Goal: Find specific page/section: Find specific page/section

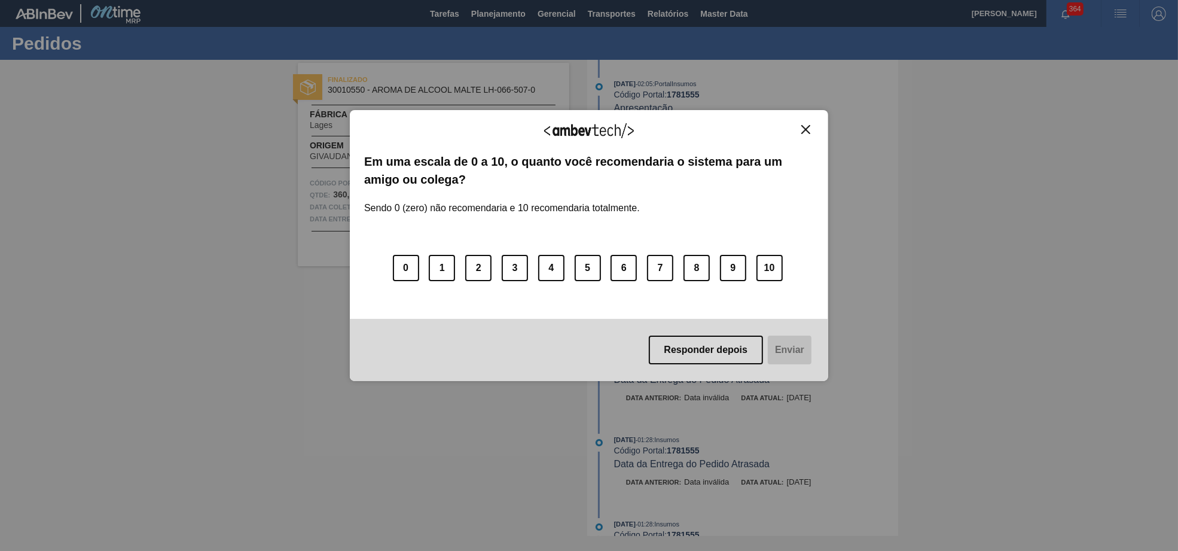
click at [743, 331] on div "Responder depois Enviar" at bounding box center [589, 350] width 478 height 62
click at [740, 363] on button "Responder depois" at bounding box center [706, 349] width 115 height 29
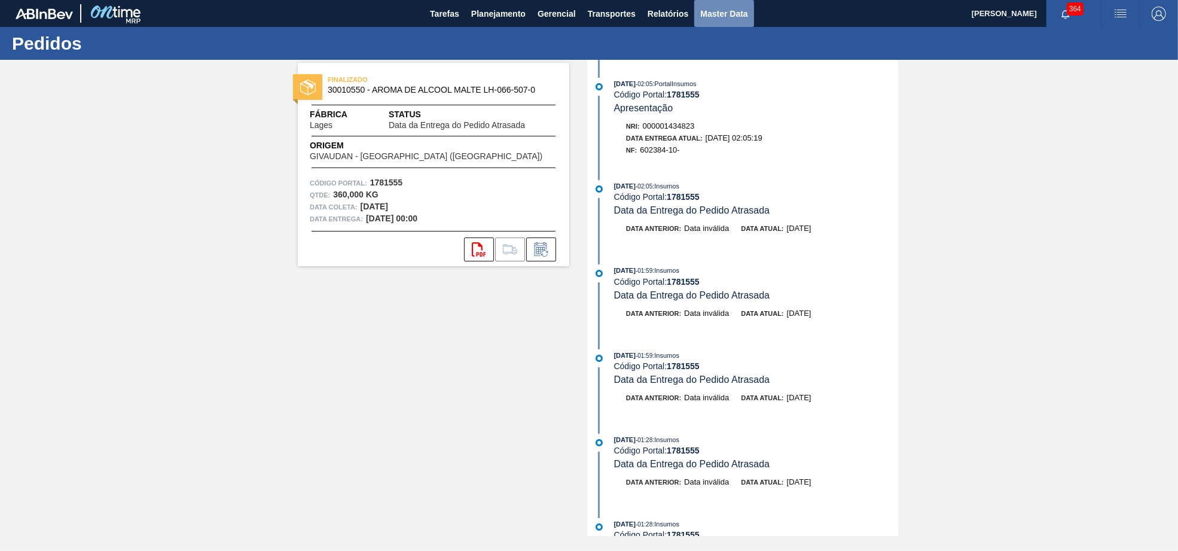
click at [734, 17] on span "Master Data" at bounding box center [723, 14] width 47 height 14
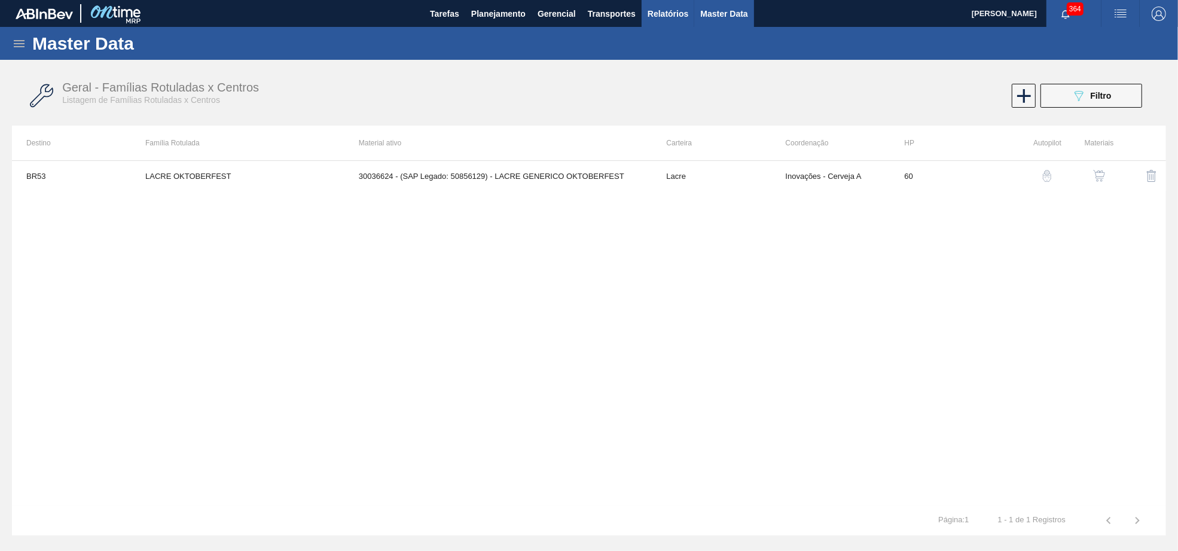
click at [680, 8] on span "Relatórios" at bounding box center [667, 14] width 41 height 14
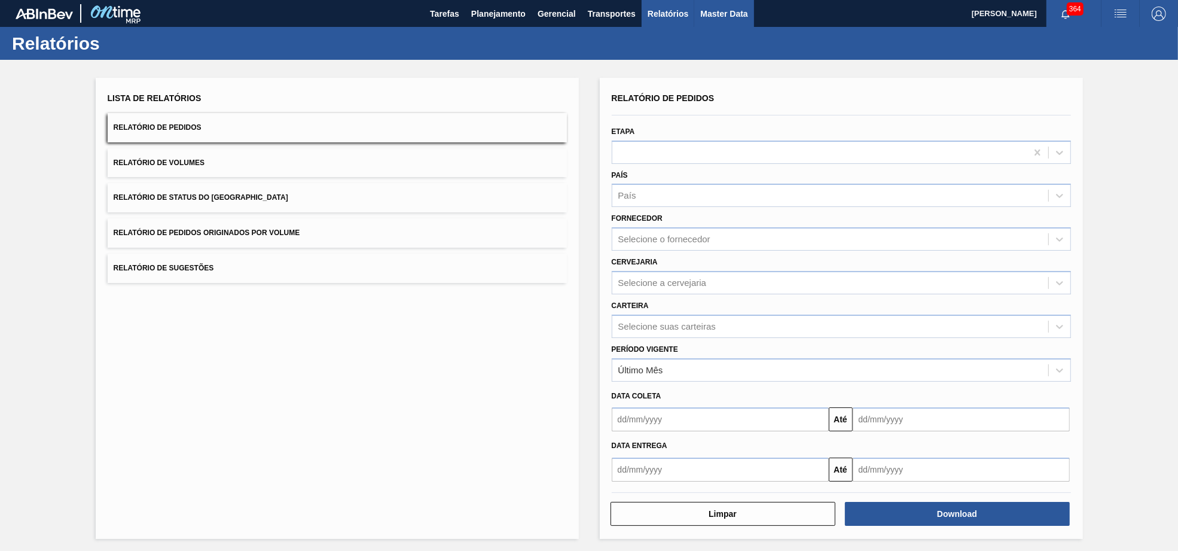
click at [747, 9] on span "Master Data" at bounding box center [723, 14] width 47 height 14
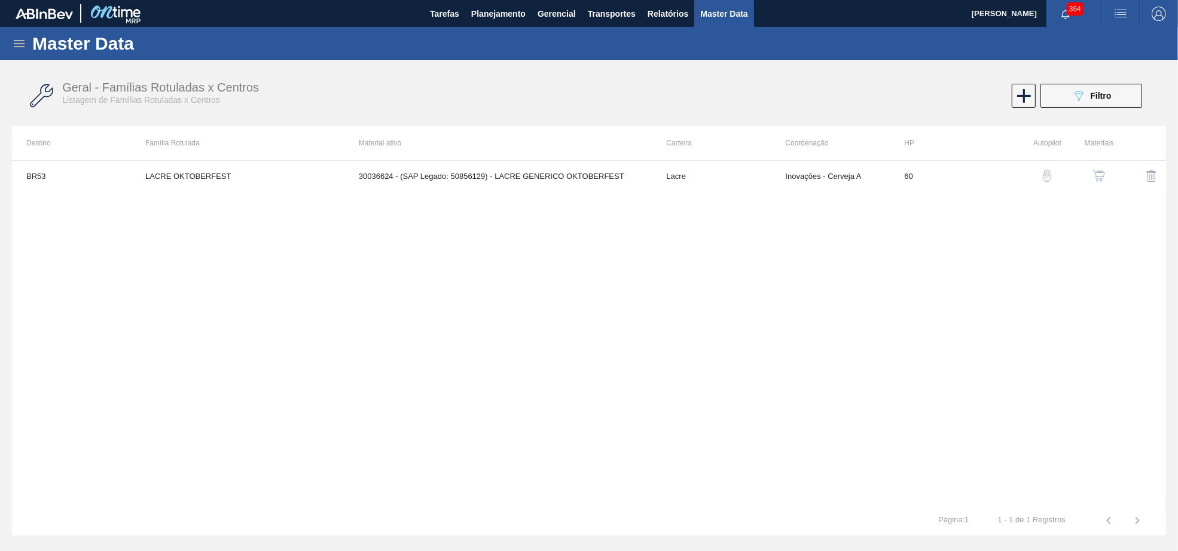
click at [1056, 81] on div "Geral - Famílias Rotuladas x Centros Listagem de Famílias Rotuladas x Centros 0…" at bounding box center [589, 96] width 1154 height 45
click at [19, 36] on icon at bounding box center [19, 43] width 14 height 14
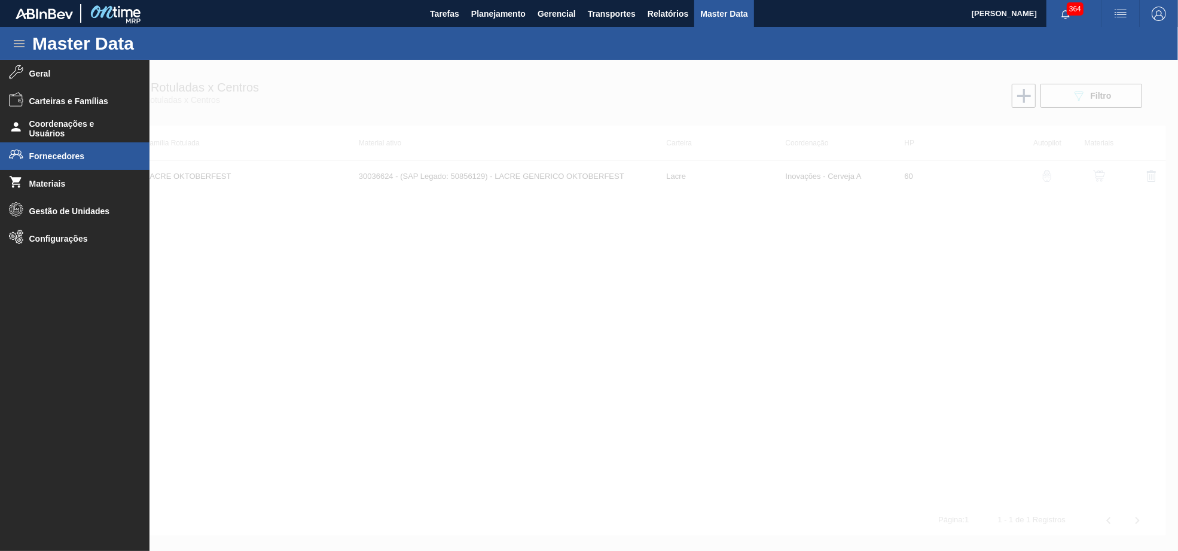
click at [46, 154] on span "Fornecedores" at bounding box center [78, 156] width 99 height 10
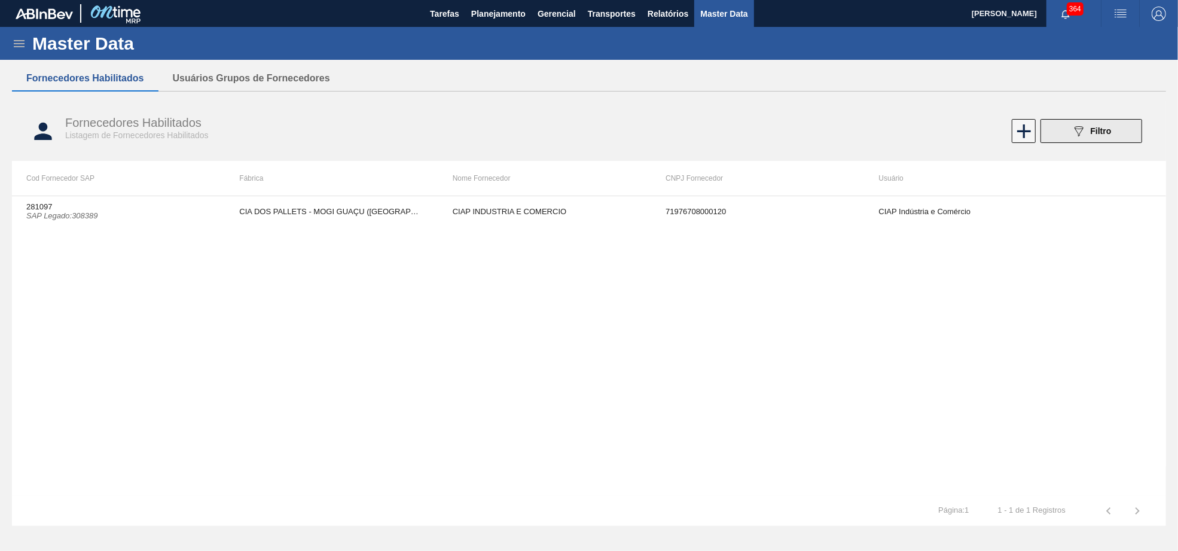
click at [1110, 134] on span "Filtro" at bounding box center [1101, 131] width 21 height 10
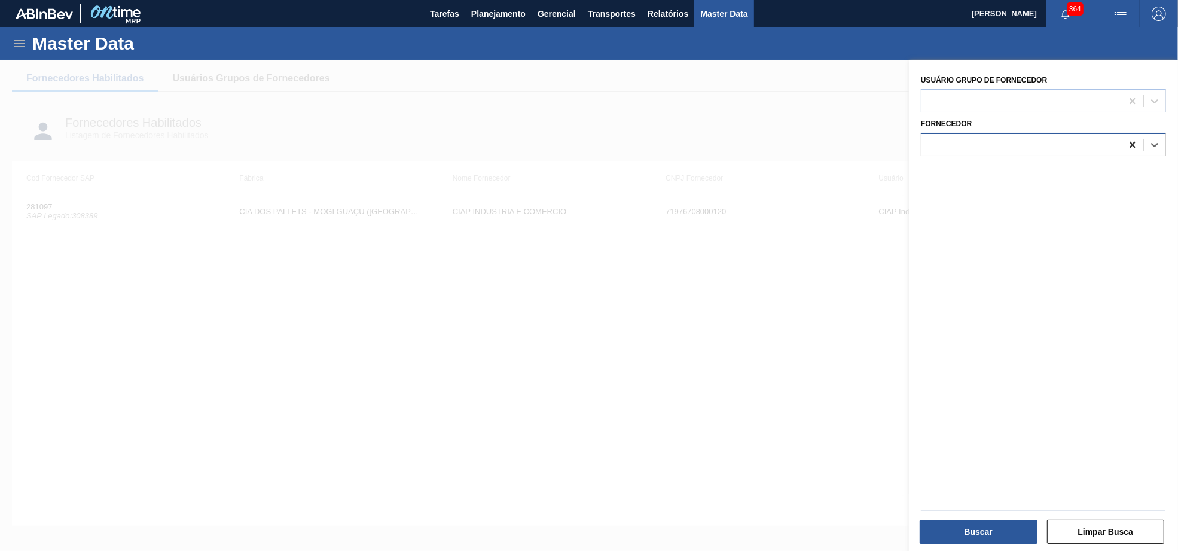
click at [1136, 149] on icon at bounding box center [1132, 145] width 12 height 12
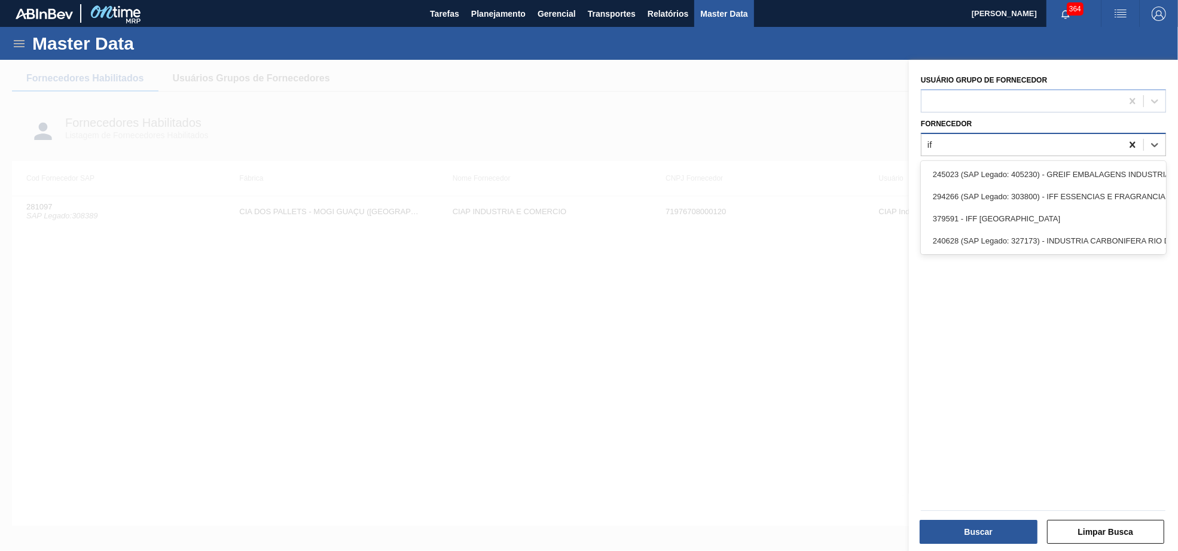
type input "iff"
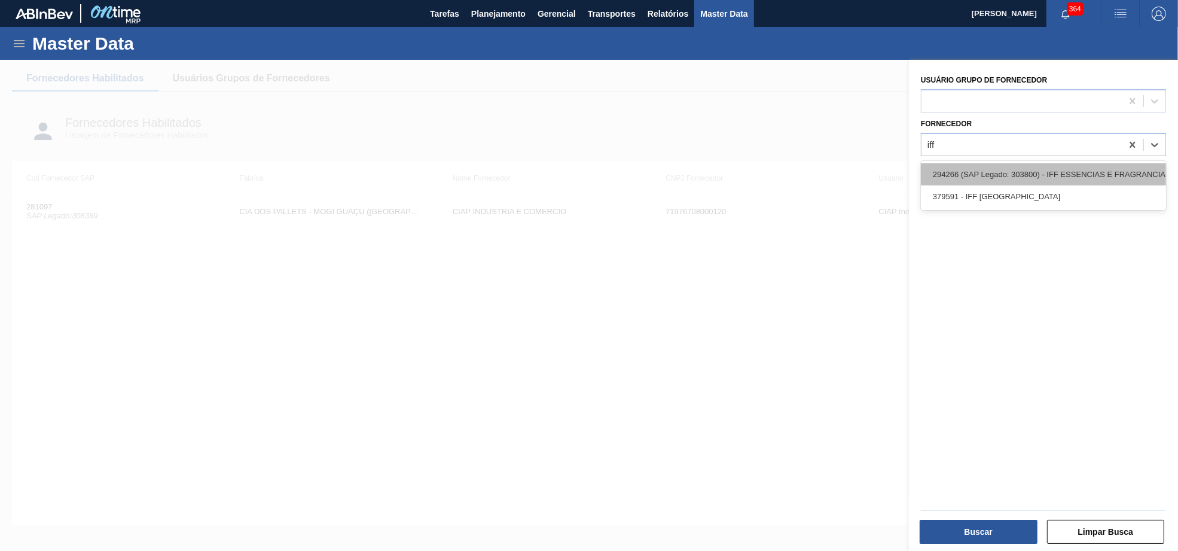
click at [1079, 167] on div "294266 (SAP Legado: 303800) - IFF ESSENCIAS E FRAGRANCIAS LTDA" at bounding box center [1043, 174] width 245 height 22
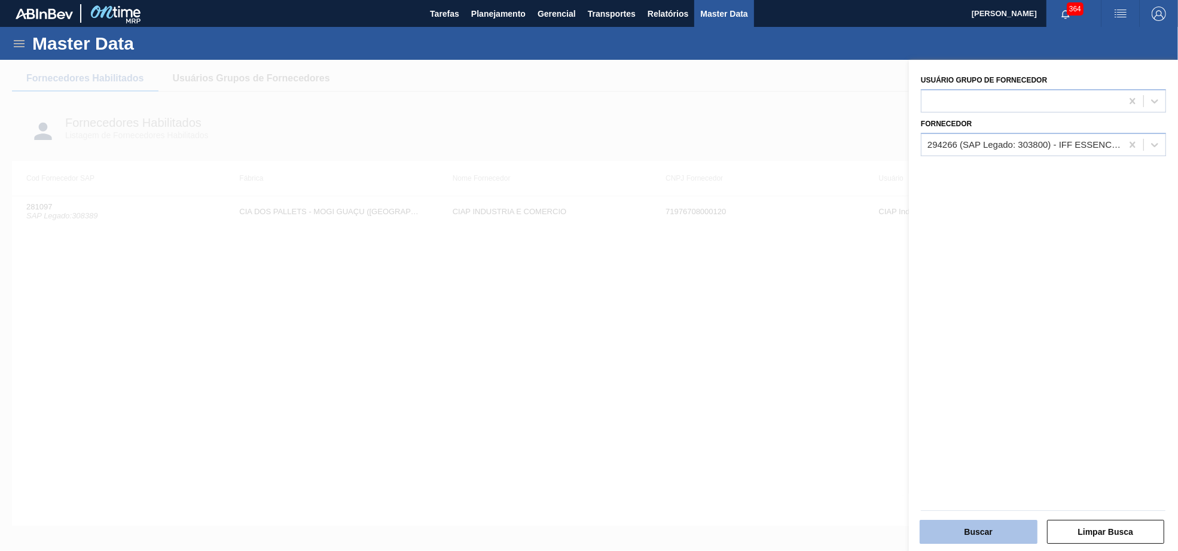
click at [990, 523] on button "Buscar" at bounding box center [979, 532] width 118 height 24
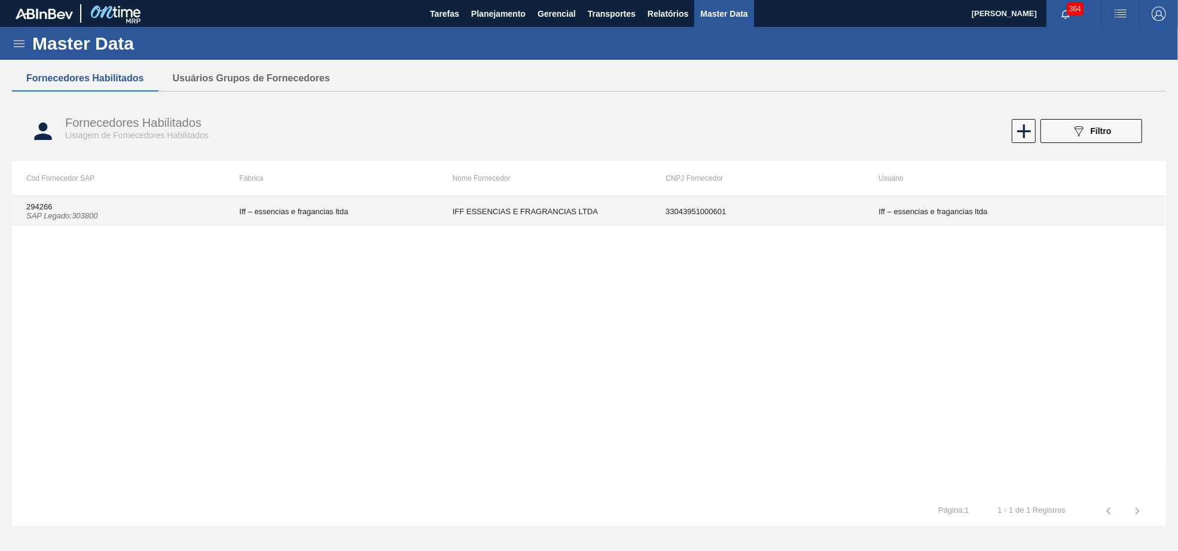
click at [433, 203] on td "Iff – essencias e fragancias ltda" at bounding box center [331, 211] width 213 height 30
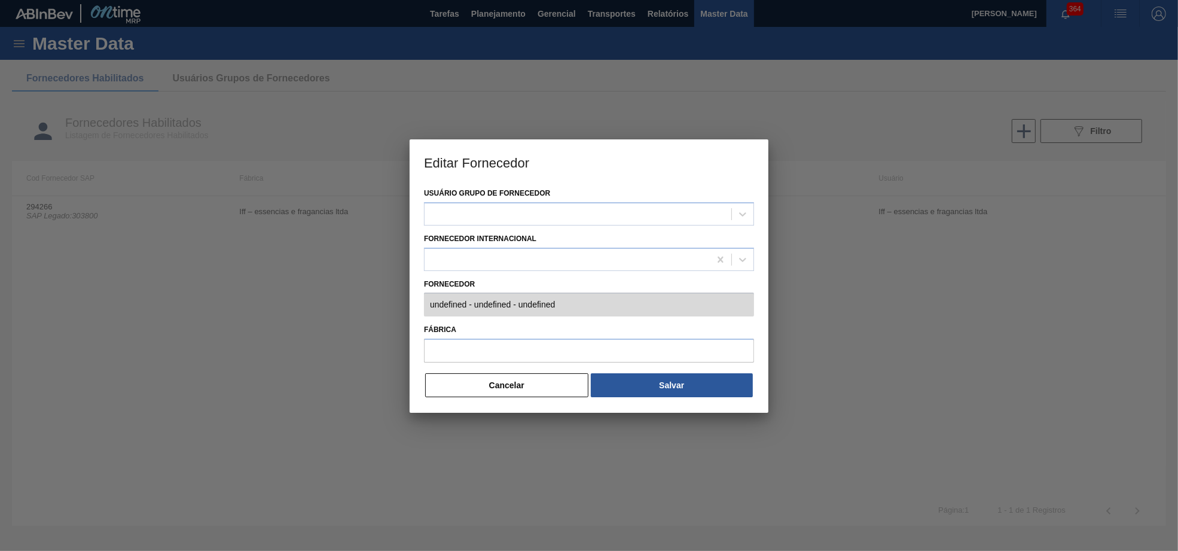
type input "294266 (SAP Legado: 303800) - IFF ESSENCIAS E FRAGRANCIAS LTDA - 33043951000601"
type input "Iff – essencias e fragancias ltda"
drag, startPoint x: 511, startPoint y: 389, endPoint x: 515, endPoint y: 133, distance: 255.3
click at [511, 389] on button "Cancelar" at bounding box center [506, 385] width 163 height 24
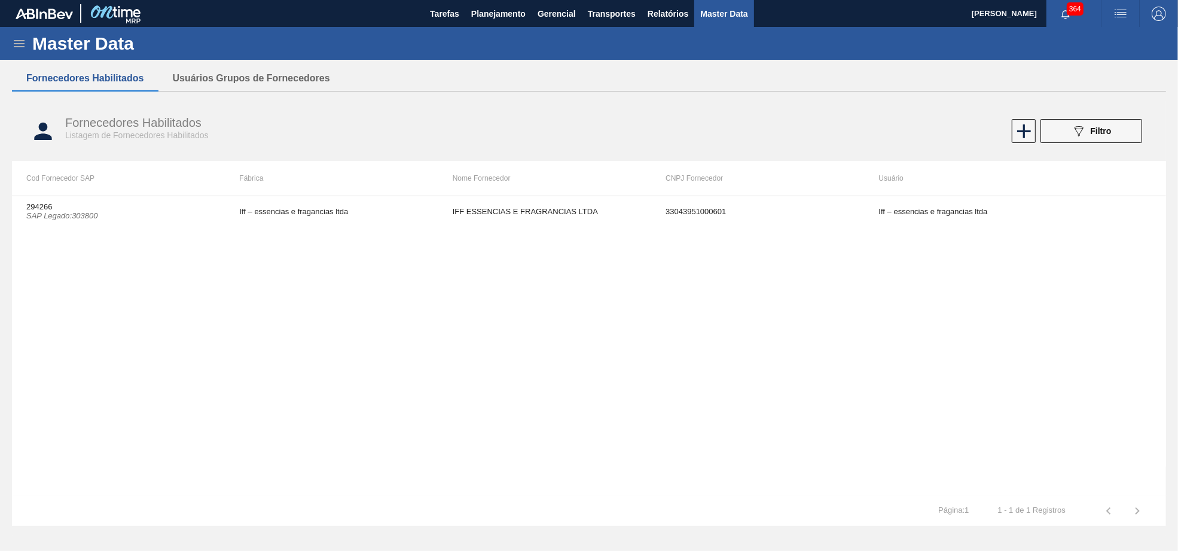
click at [87, 425] on div "294266 SAP Legado : 303800 Iff – essencias e fragancias ltda IFF ESSENCIAS E FR…" at bounding box center [589, 346] width 1154 height 300
